Goal: Information Seeking & Learning: Learn about a topic

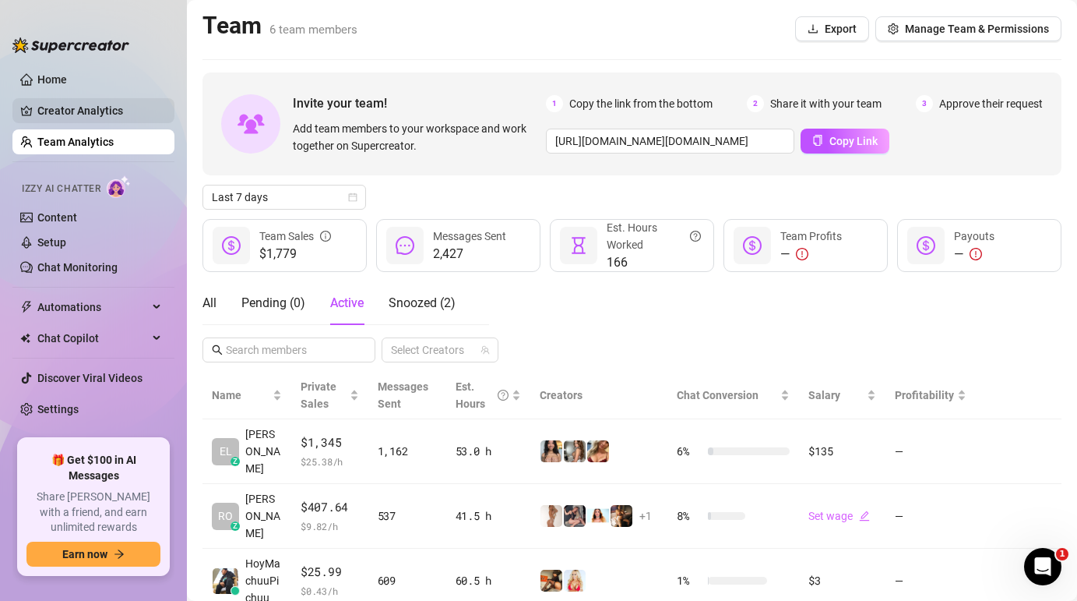
click at [104, 114] on link "Creator Analytics" at bounding box center [99, 110] width 125 height 25
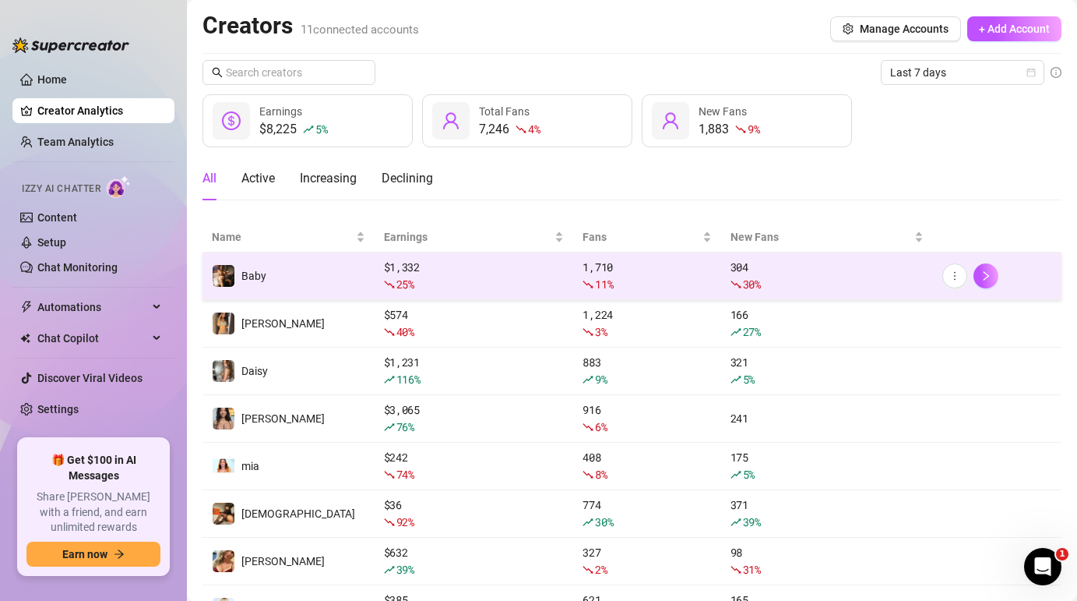
click at [313, 266] on td "Baby" at bounding box center [289, 276] width 172 height 48
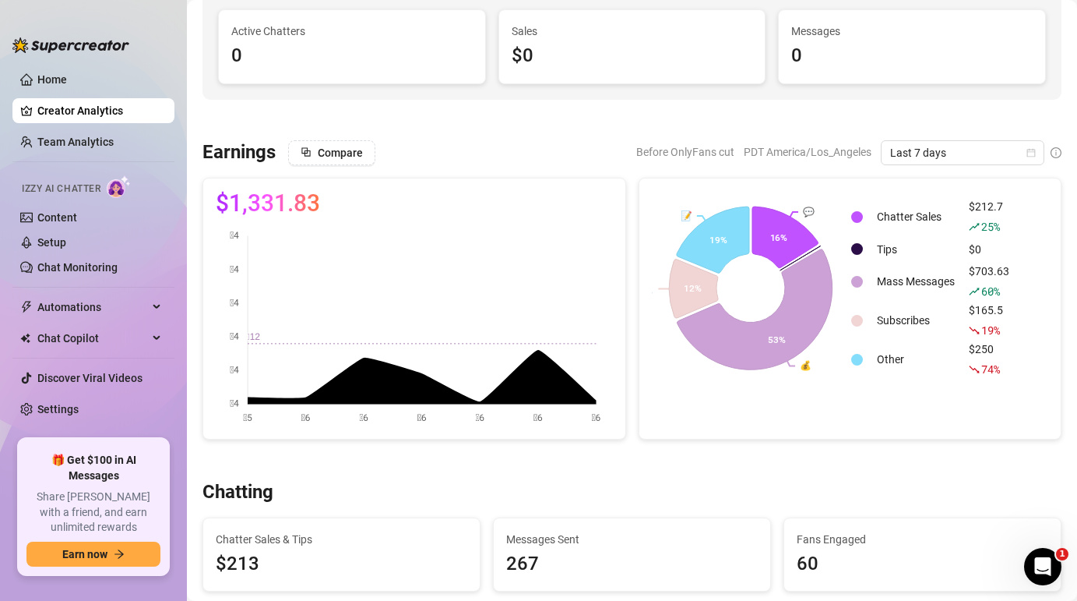
scroll to position [134, 0]
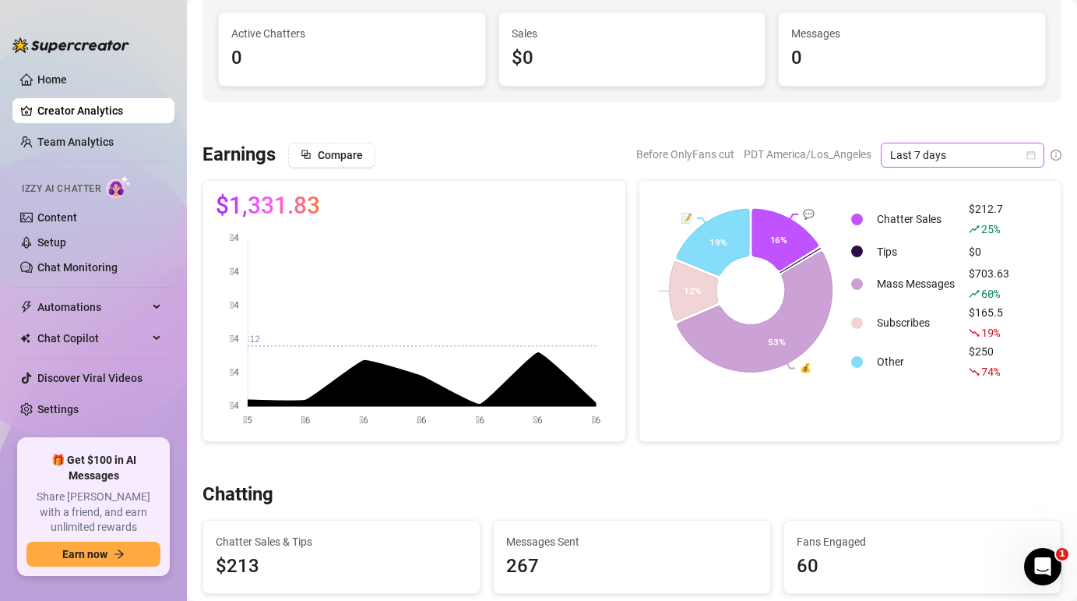
click at [927, 155] on span "Last 7 days" at bounding box center [962, 154] width 145 height 23
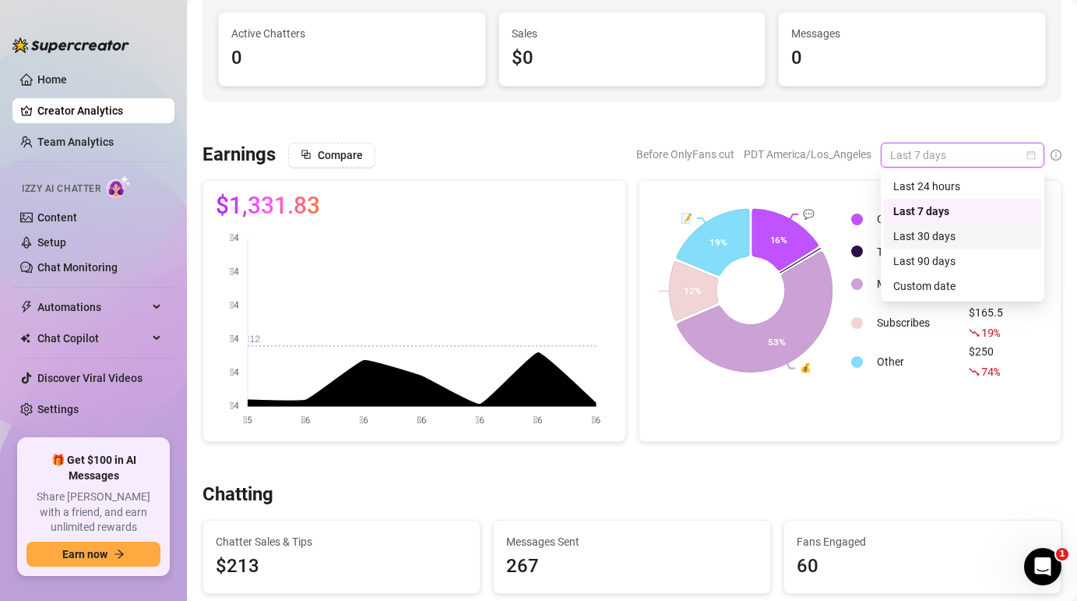
click at [946, 238] on div "Last 30 days" at bounding box center [963, 235] width 139 height 17
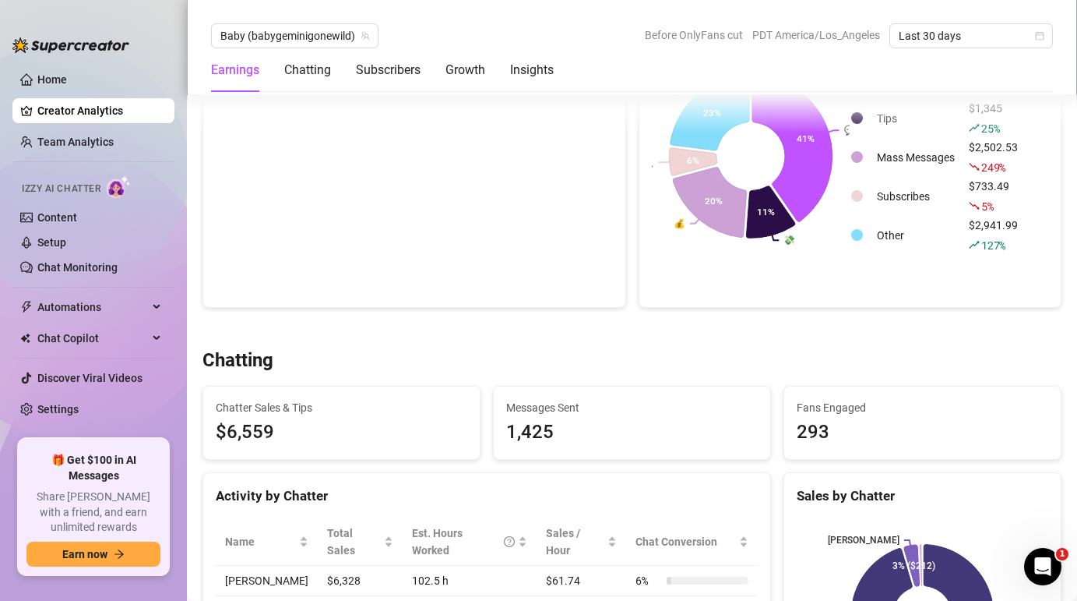
scroll to position [256, 0]
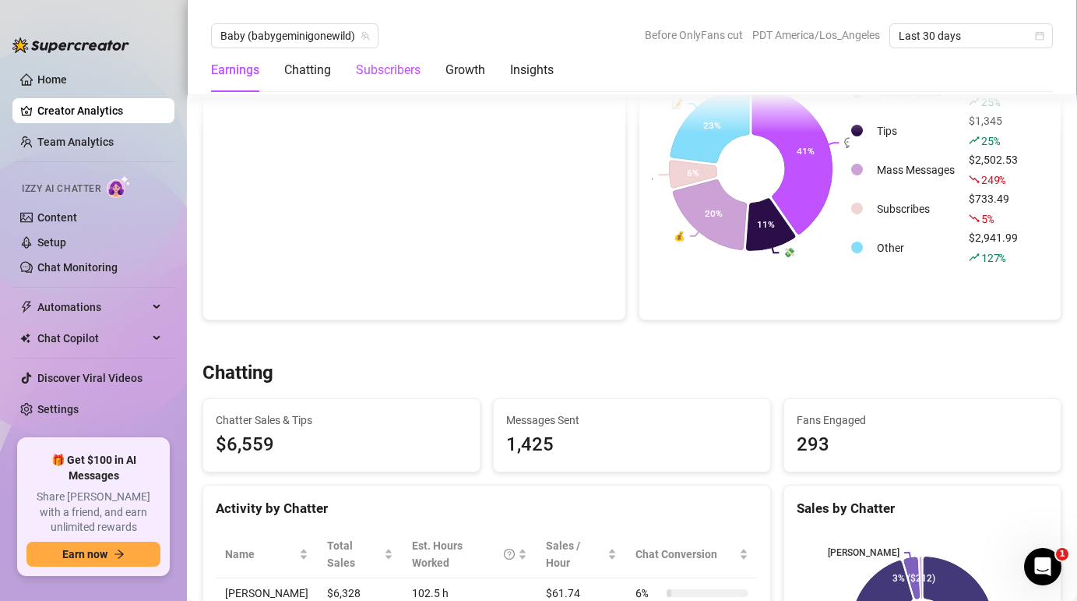
click at [374, 74] on div "Subscribers" at bounding box center [388, 70] width 65 height 19
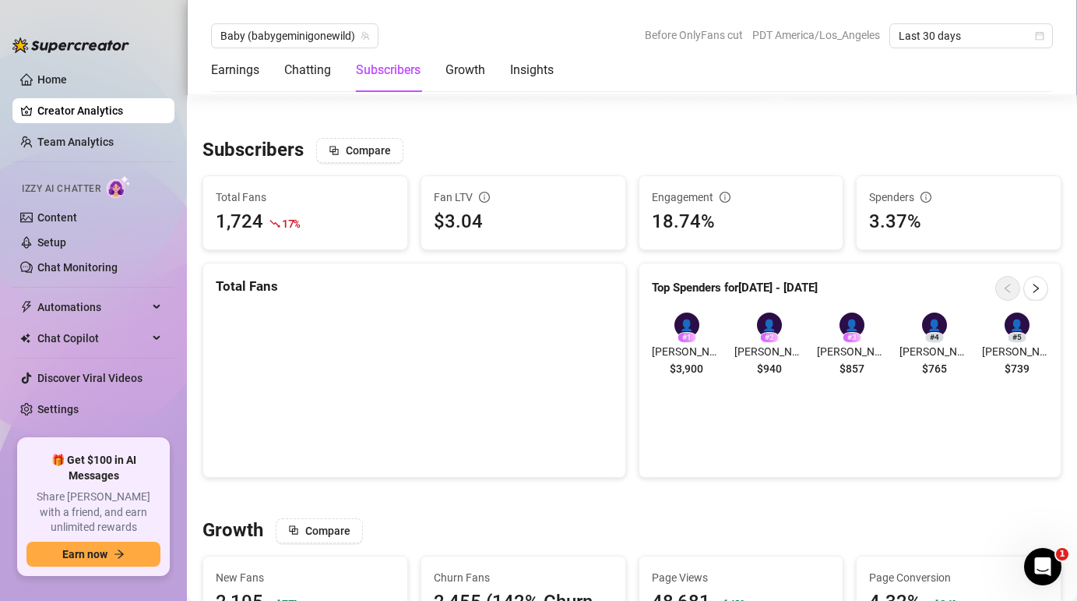
scroll to position [932, 0]
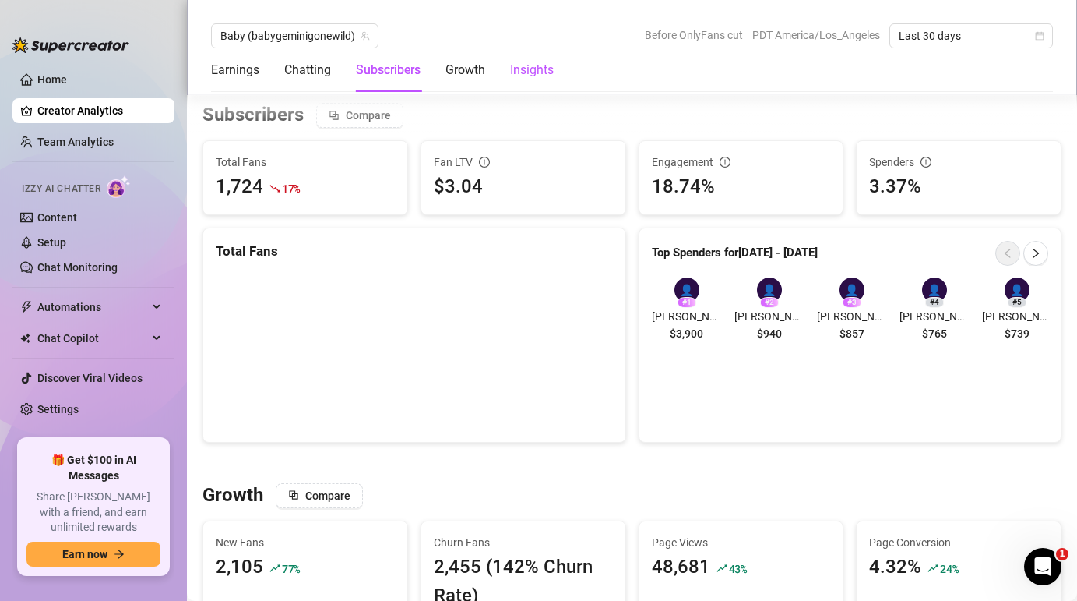
click at [542, 75] on div "Insights" at bounding box center [532, 70] width 44 height 19
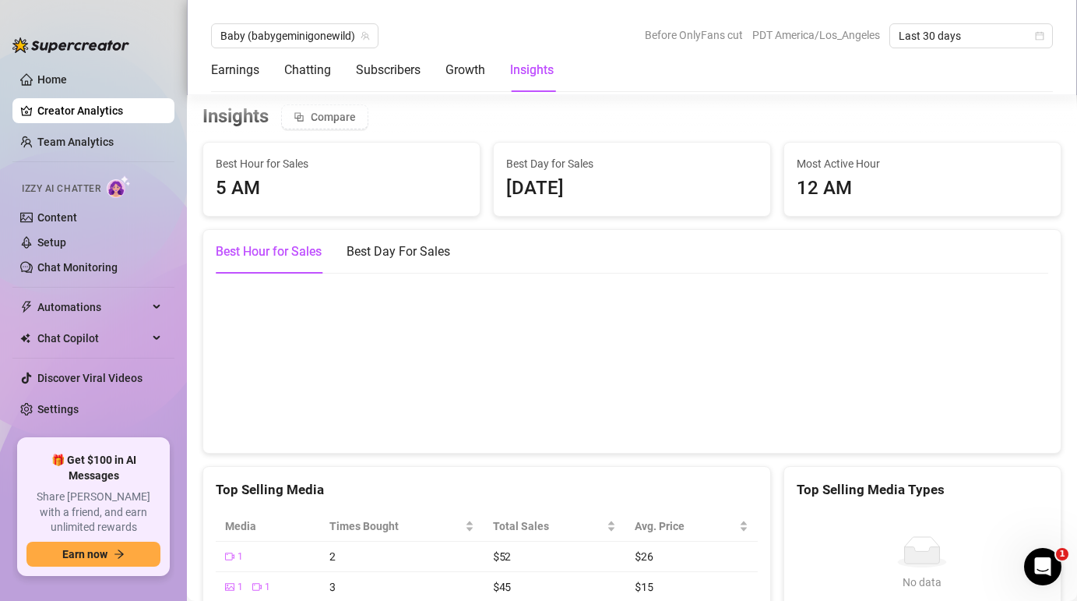
scroll to position [2061, 0]
click at [464, 76] on div "Growth" at bounding box center [466, 70] width 40 height 19
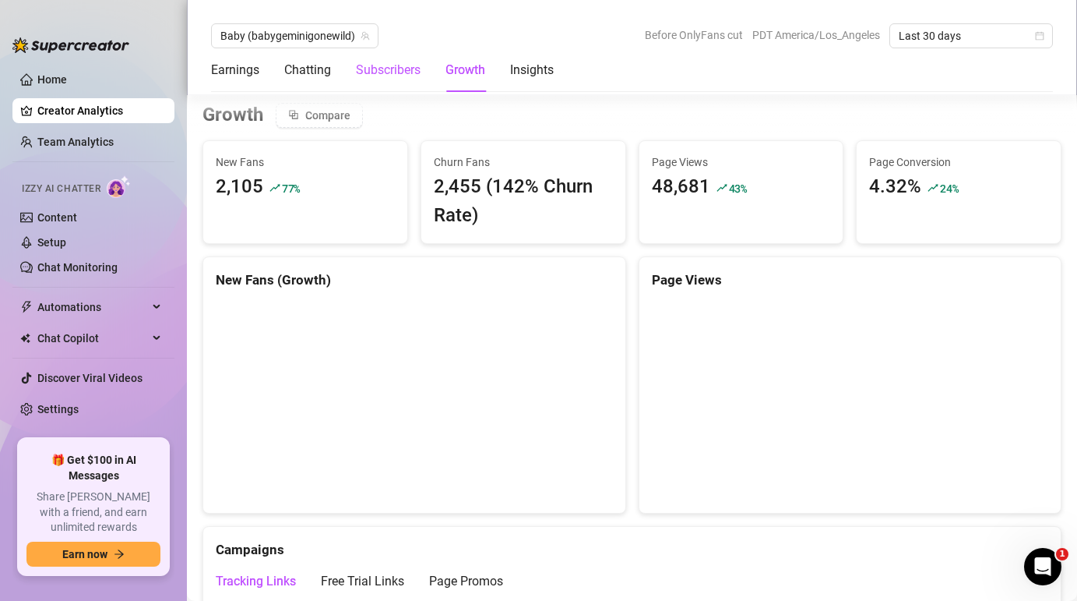
click at [404, 69] on div "Subscribers" at bounding box center [388, 70] width 65 height 19
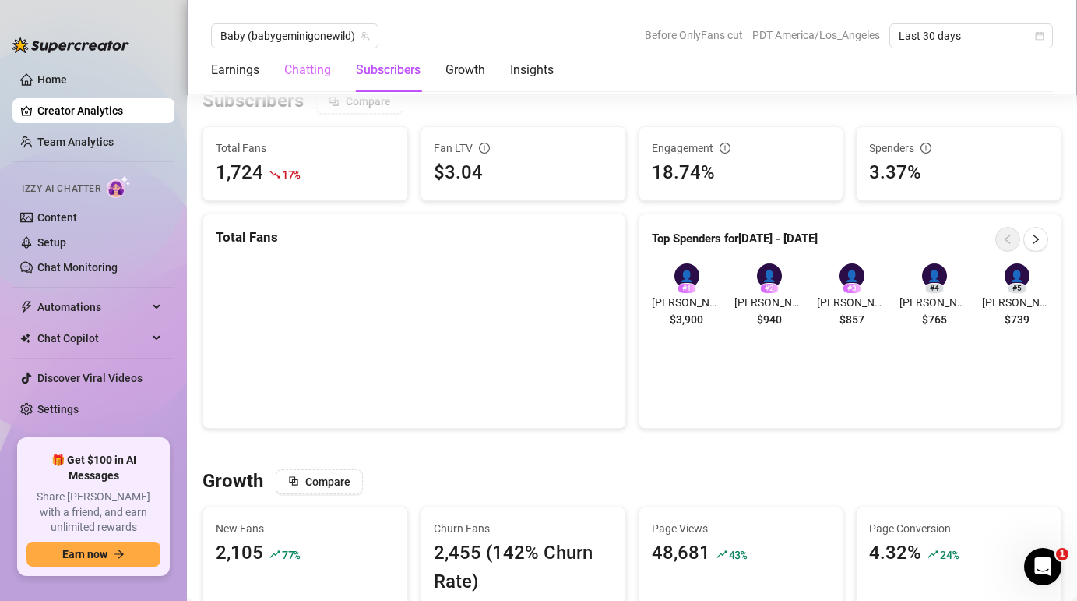
scroll to position [932, 0]
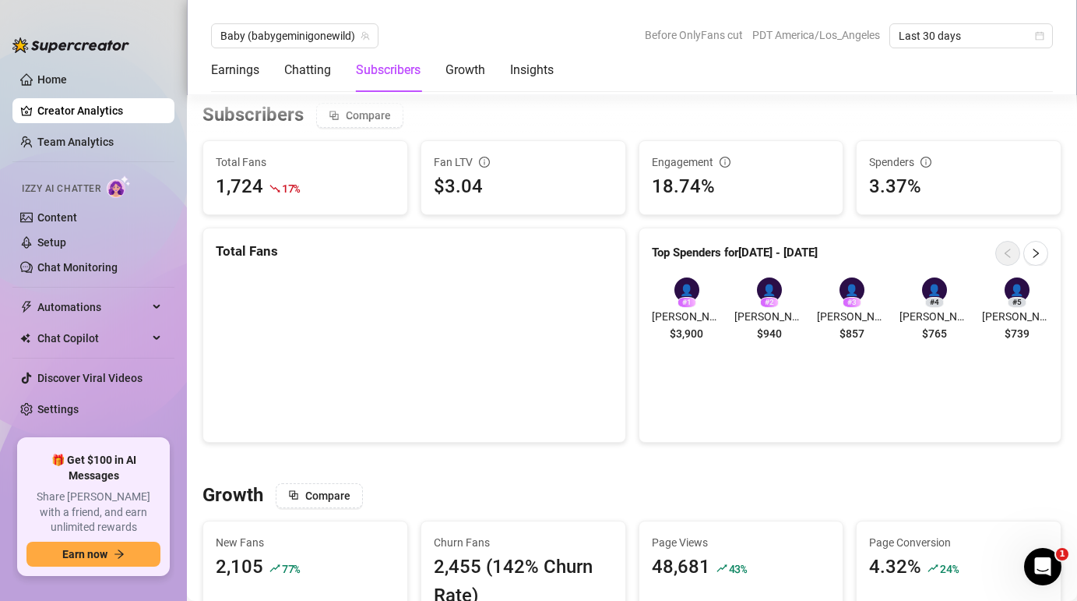
click at [326, 158] on span "Total Fans" at bounding box center [305, 161] width 179 height 17
click at [1034, 249] on icon "right" at bounding box center [1036, 253] width 11 height 11
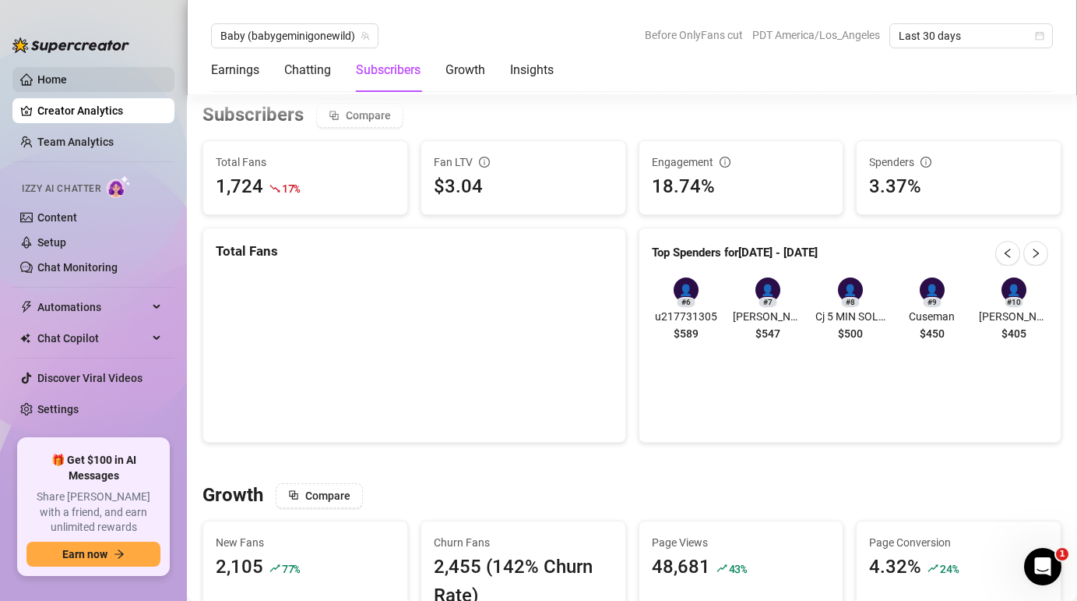
click at [47, 73] on link "Home" at bounding box center [52, 79] width 30 height 12
